Goal: Transaction & Acquisition: Download file/media

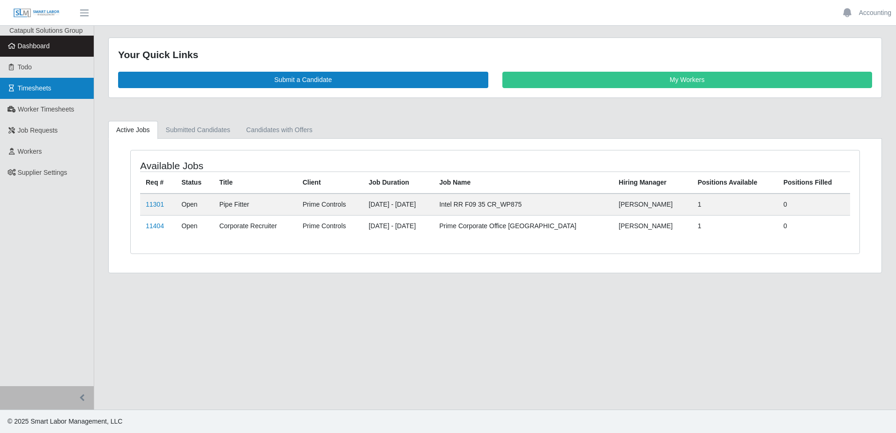
click at [33, 82] on link "Timesheets" at bounding box center [47, 88] width 94 height 21
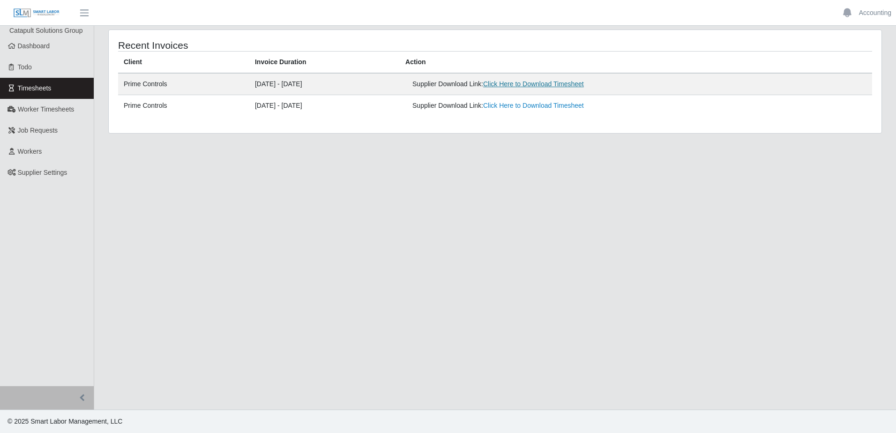
click at [559, 87] on link "Click Here to Download Timesheet" at bounding box center [533, 84] width 101 height 8
click at [543, 106] on link "Click Here to Download Timesheet" at bounding box center [533, 106] width 101 height 8
drag, startPoint x: 242, startPoint y: 256, endPoint x: 301, endPoint y: 292, distance: 68.3
click at [301, 292] on main "Recent Invoices Client Invoice Duration Action Prime Controls [DATE] - [DATE] S…" at bounding box center [495, 218] width 802 height 384
click at [552, 87] on link "Click Here to Download Timesheet" at bounding box center [533, 84] width 101 height 8
